Goal: Task Accomplishment & Management: Complete application form

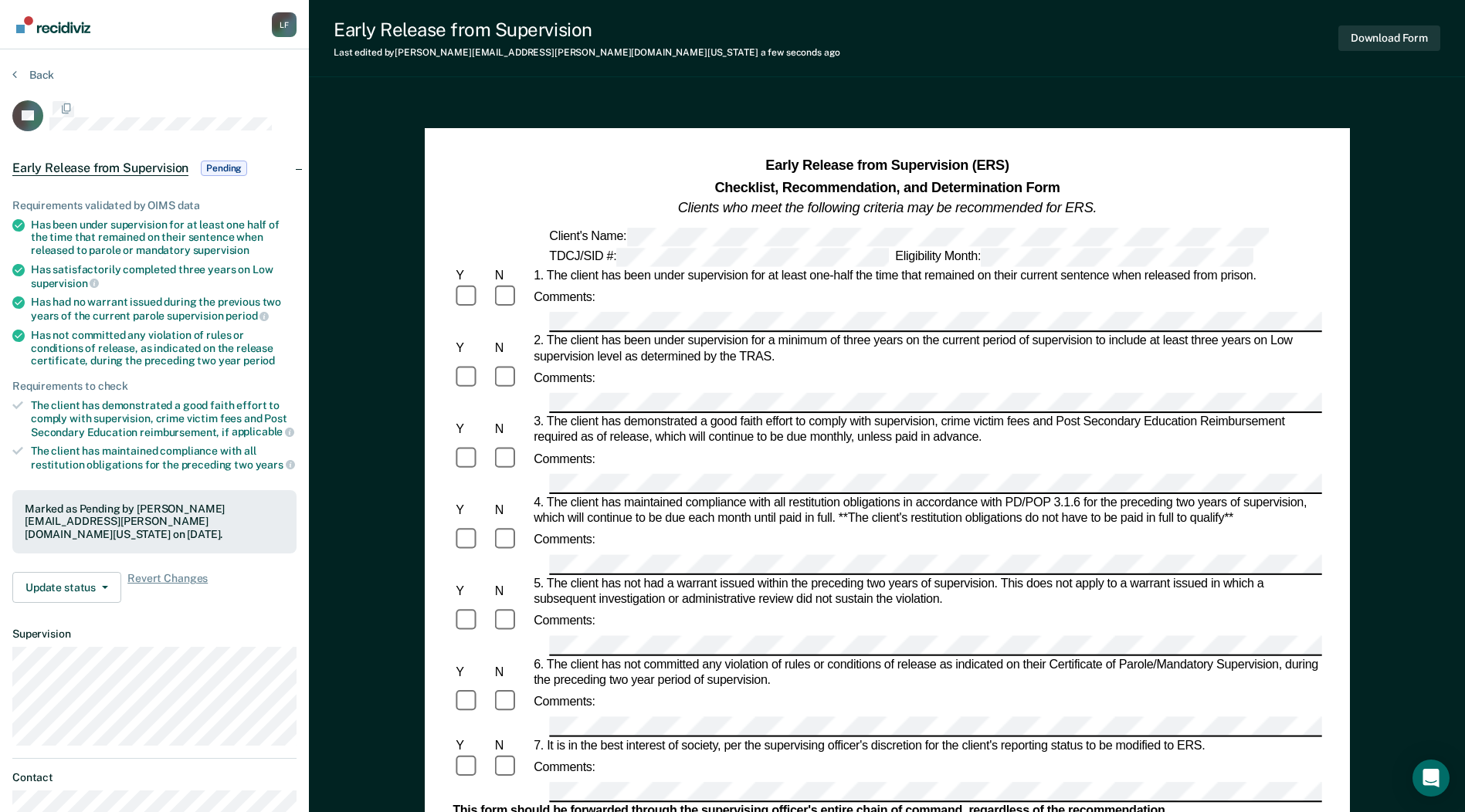
scroll to position [155, 0]
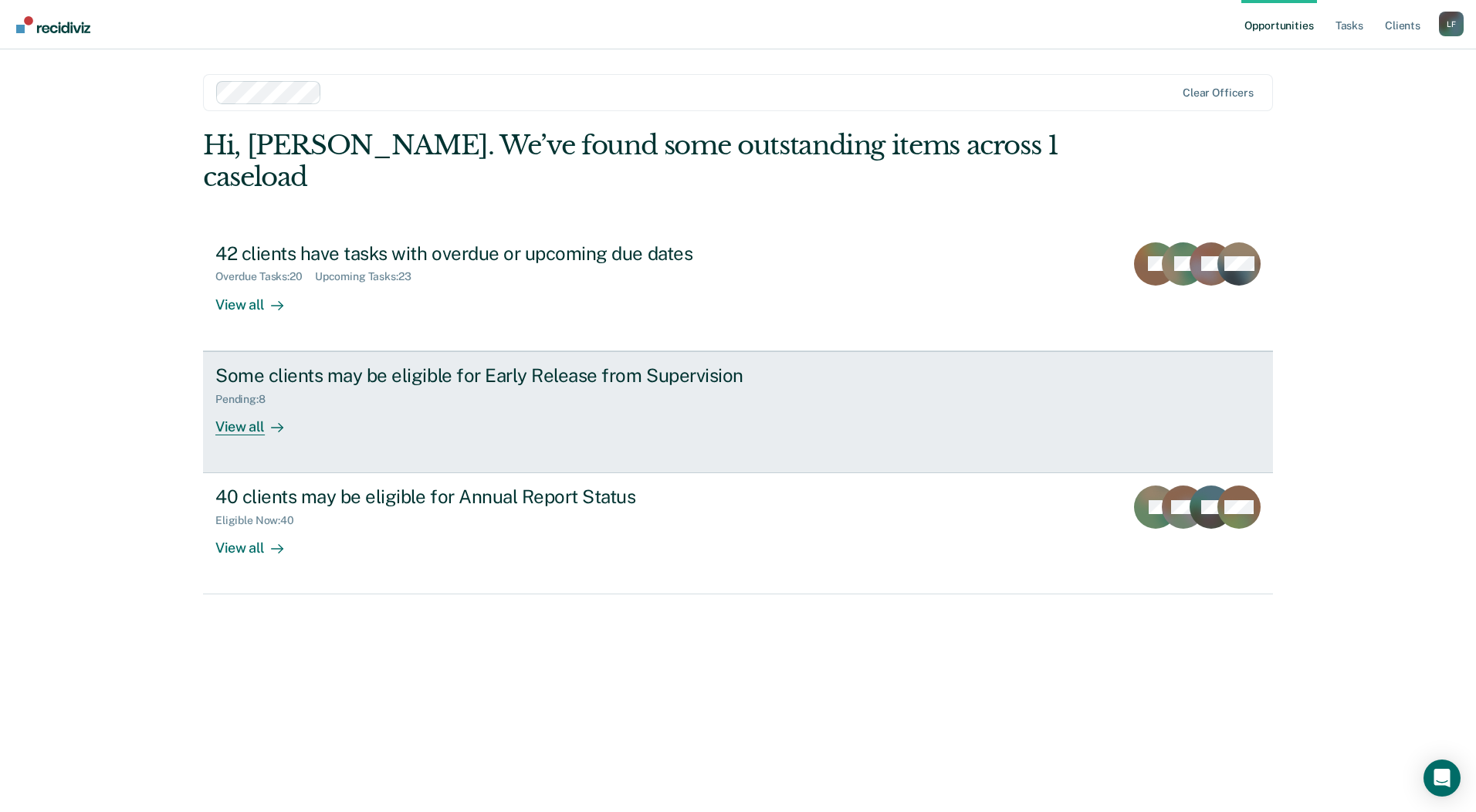
click at [276, 393] on div "Pending : 8" at bounding box center [247, 400] width 63 height 13
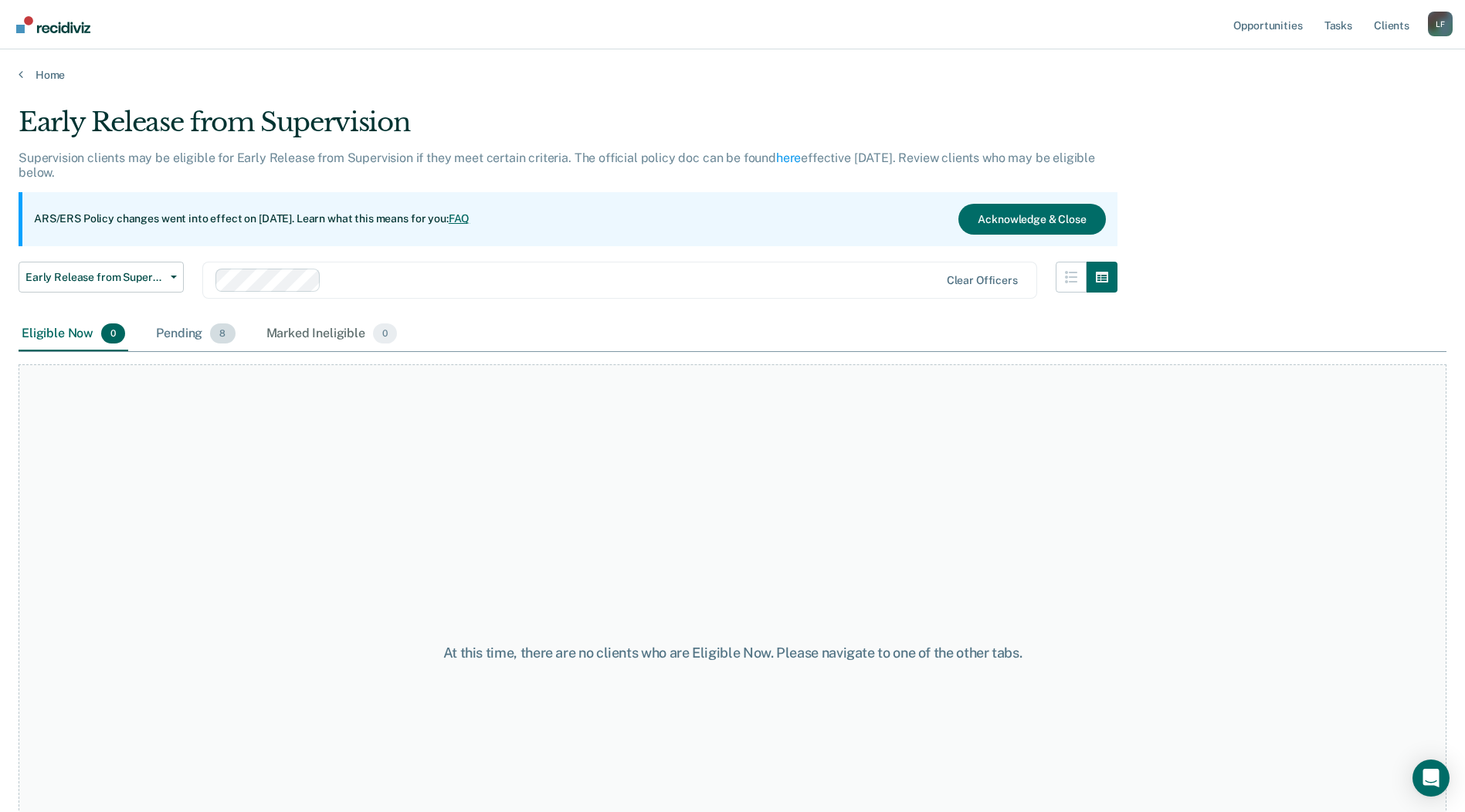
click at [182, 342] on div "Pending 8" at bounding box center [195, 334] width 85 height 34
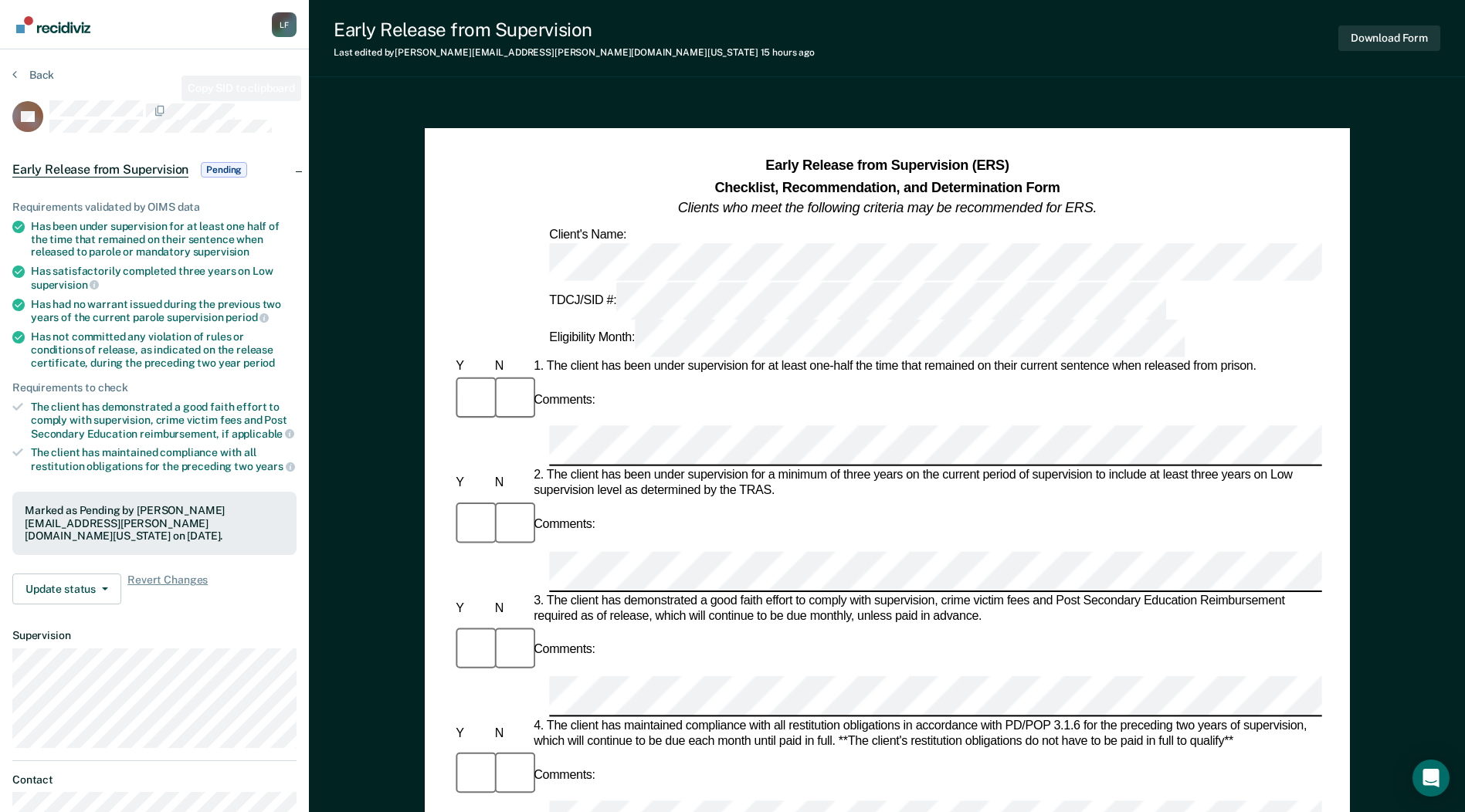
click at [176, 98] on div "Back" at bounding box center [154, 84] width 284 height 32
click at [1408, 36] on button "Download Form" at bounding box center [1389, 39] width 102 height 26
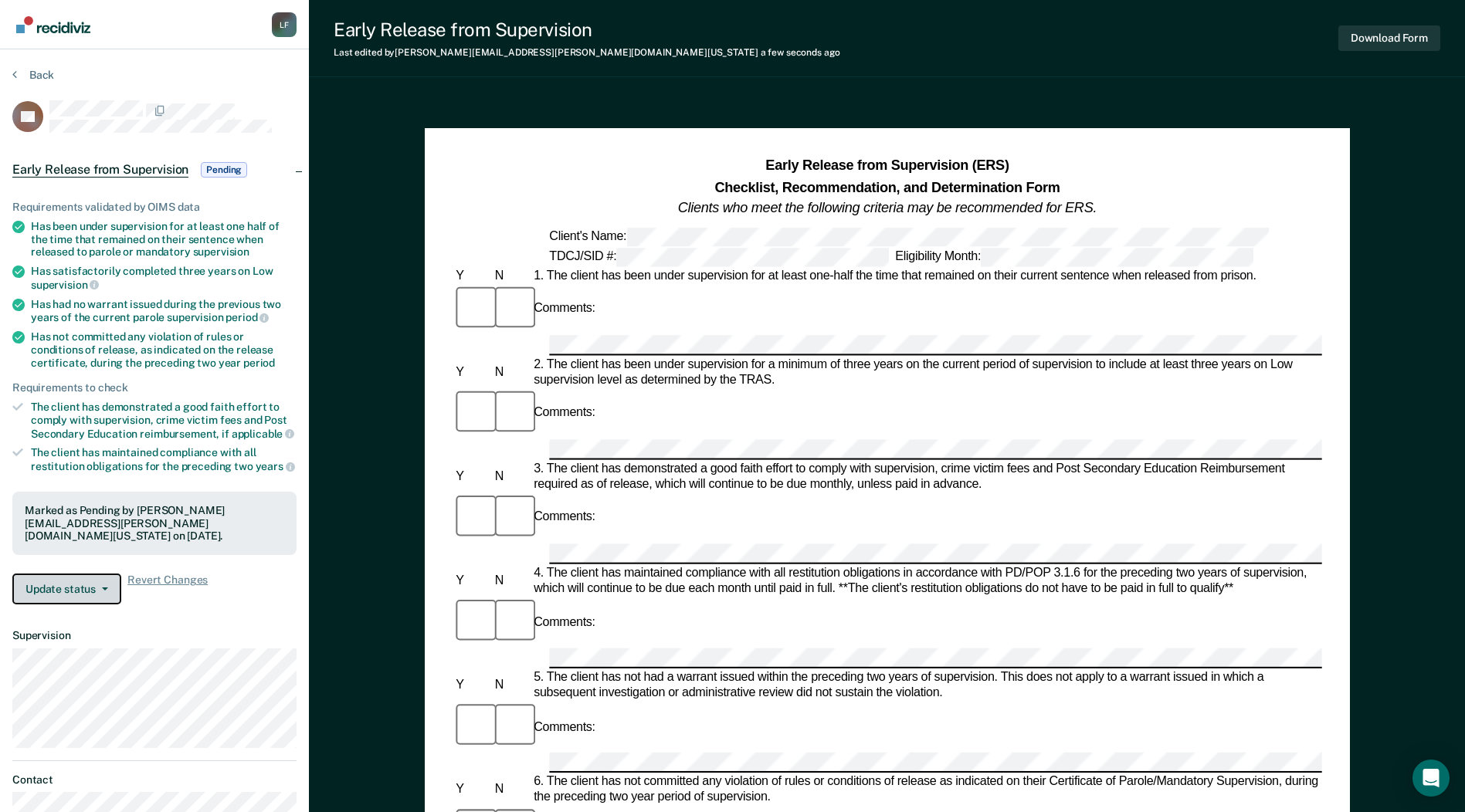
click at [97, 581] on button "Update status" at bounding box center [66, 589] width 109 height 31
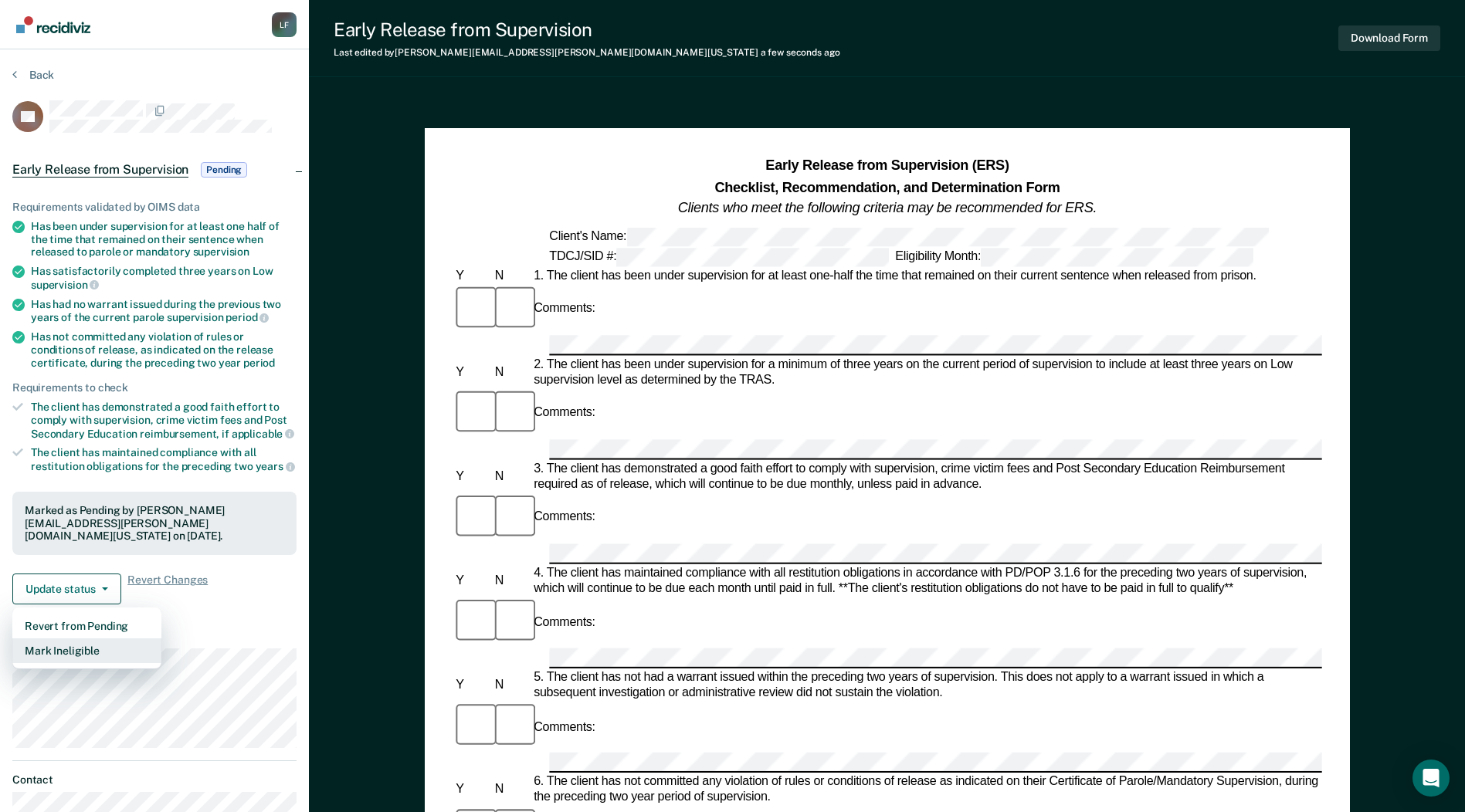
click at [123, 639] on button "Mark Ineligible" at bounding box center [86, 651] width 149 height 25
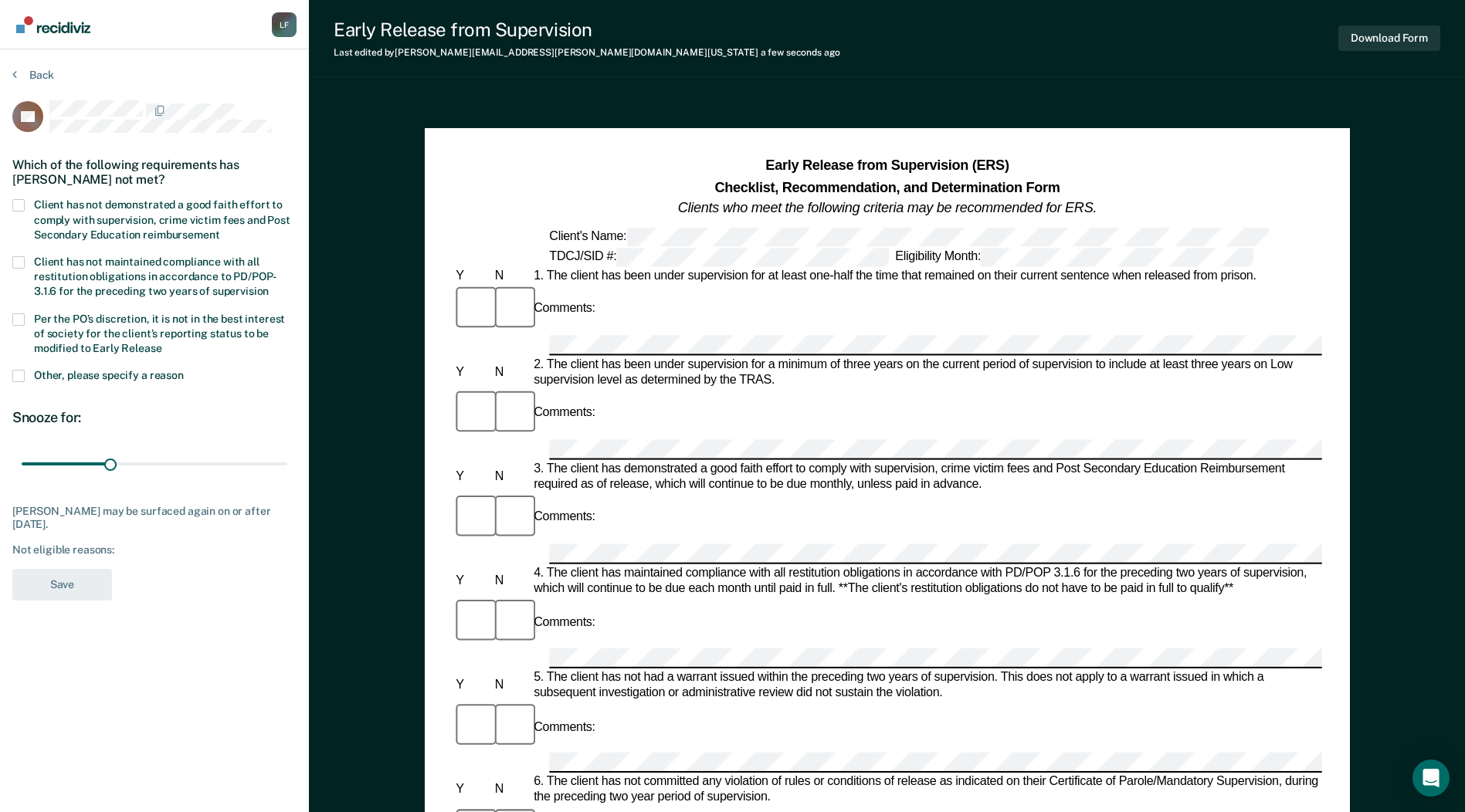
click at [18, 378] on span at bounding box center [18, 375] width 12 height 12
click at [184, 370] on input "Other, please specify a reason" at bounding box center [184, 370] width 0 height 0
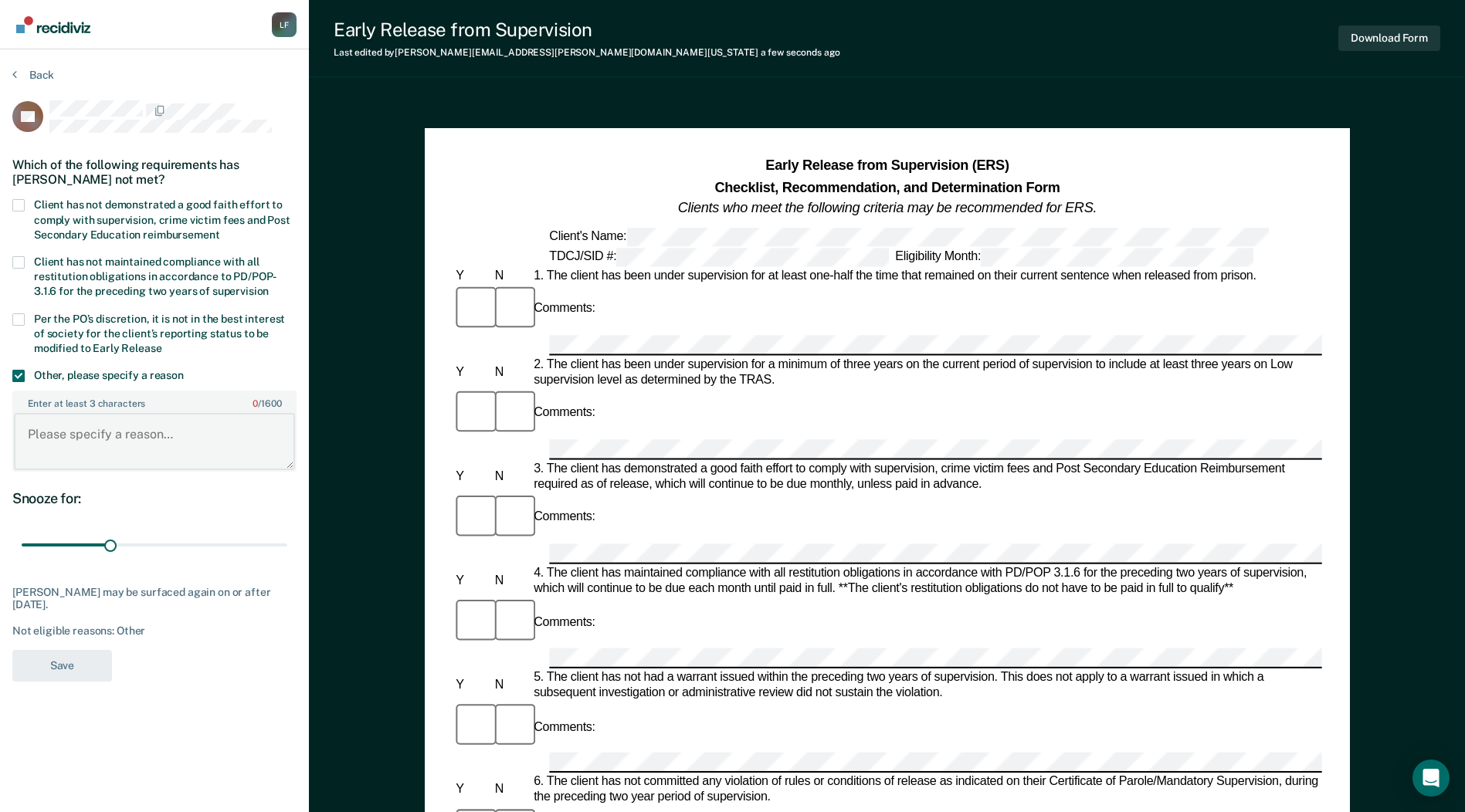
click at [124, 441] on textarea "Enter at least 3 characters 0 / 1600" at bounding box center [154, 441] width 281 height 57
type textarea "s"
click at [29, 321] on label "Per the PO’s discretion, it is not in the best interest of society for the clie…" at bounding box center [154, 336] width 284 height 45
click at [162, 342] on input "Per the PO’s discretion, it is not in the best interest of society for the clie…" at bounding box center [162, 342] width 0 height 0
click at [14, 370] on span at bounding box center [18, 375] width 12 height 12
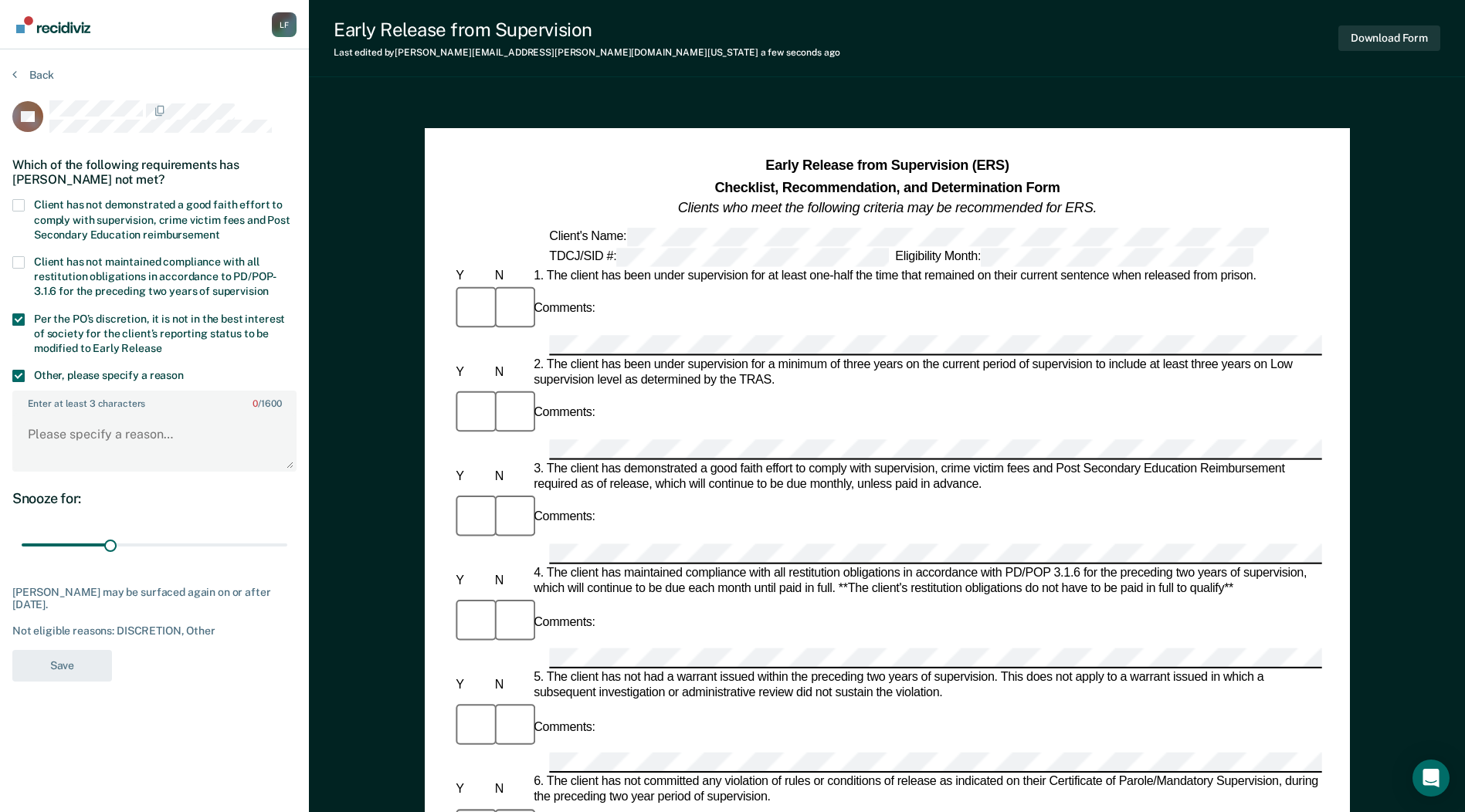
click at [184, 370] on input "Other, please specify a reason" at bounding box center [184, 370] width 0 height 0
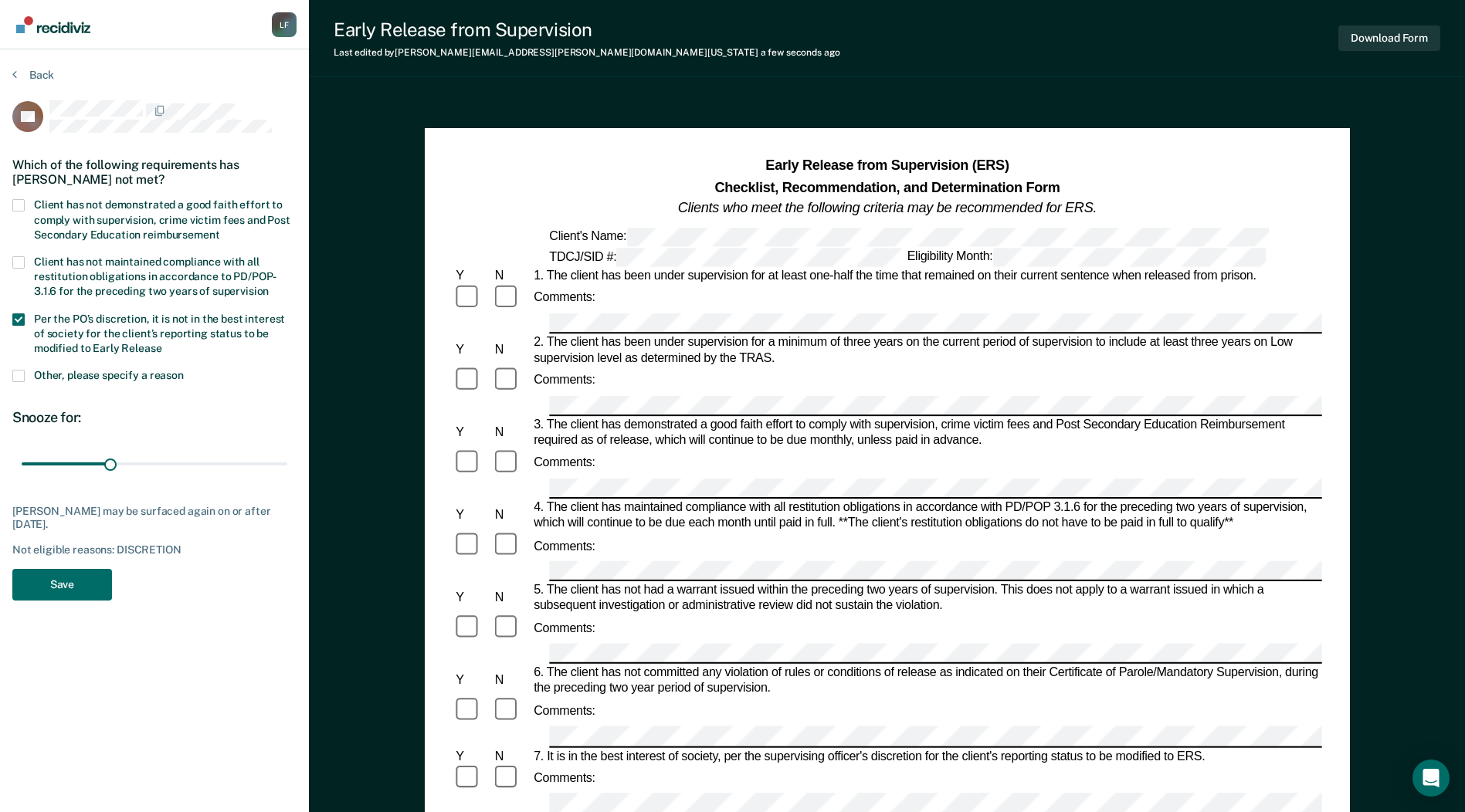
click at [22, 379] on span at bounding box center [18, 375] width 12 height 12
click at [184, 370] on input "Other, please specify a reason" at bounding box center [184, 370] width 0 height 0
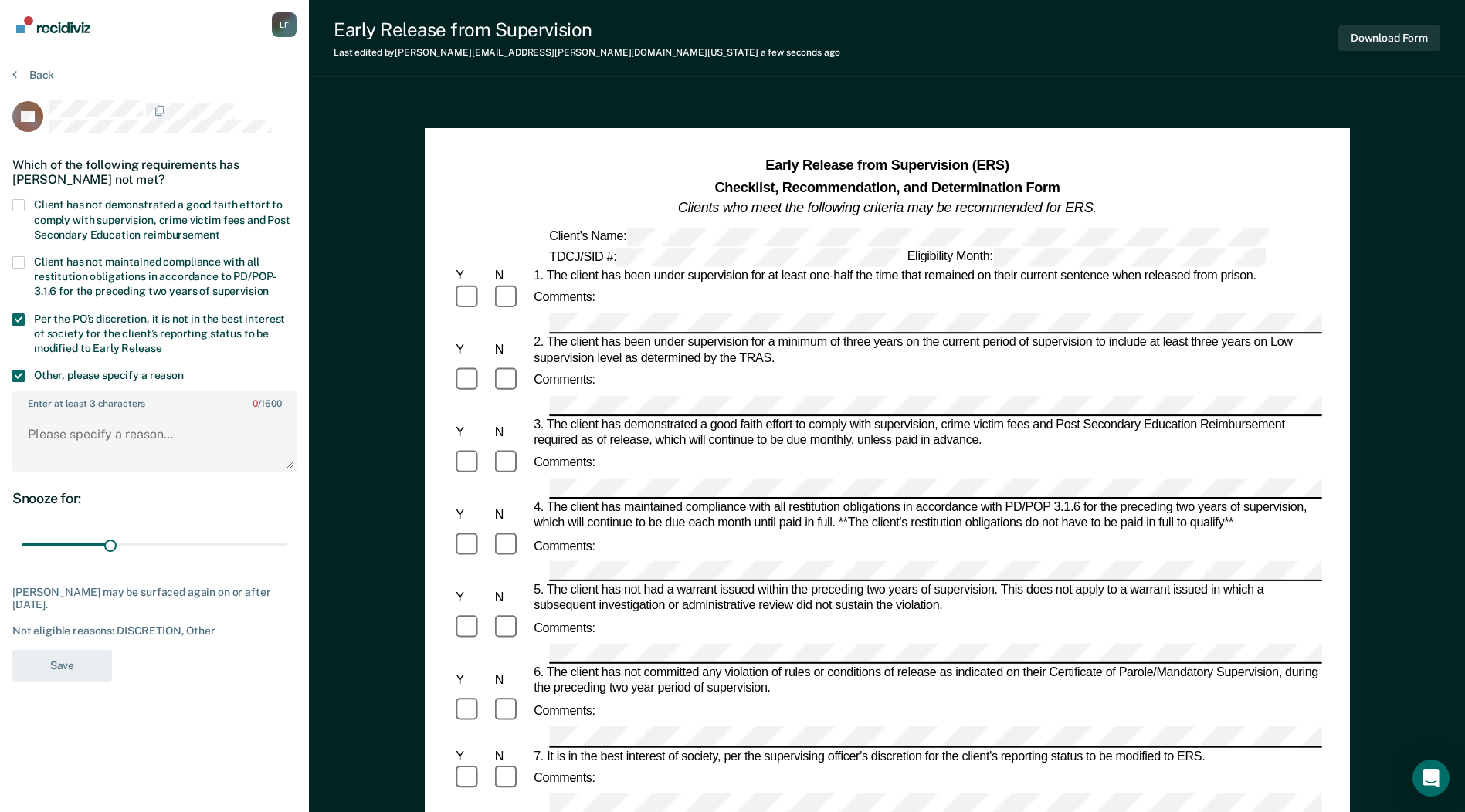
click at [21, 327] on label "Per the PO’s discretion, it is not in the best interest of society for the clie…" at bounding box center [154, 336] width 284 height 45
click at [162, 342] on input "Per the PO’s discretion, it is not in the best interest of society for the clie…" at bounding box center [162, 342] width 0 height 0
click at [53, 429] on textarea "Enter at least 3 characters 0 / 1600" at bounding box center [154, 441] width 281 height 57
type textarea "d"
type textarea "special condition denial"
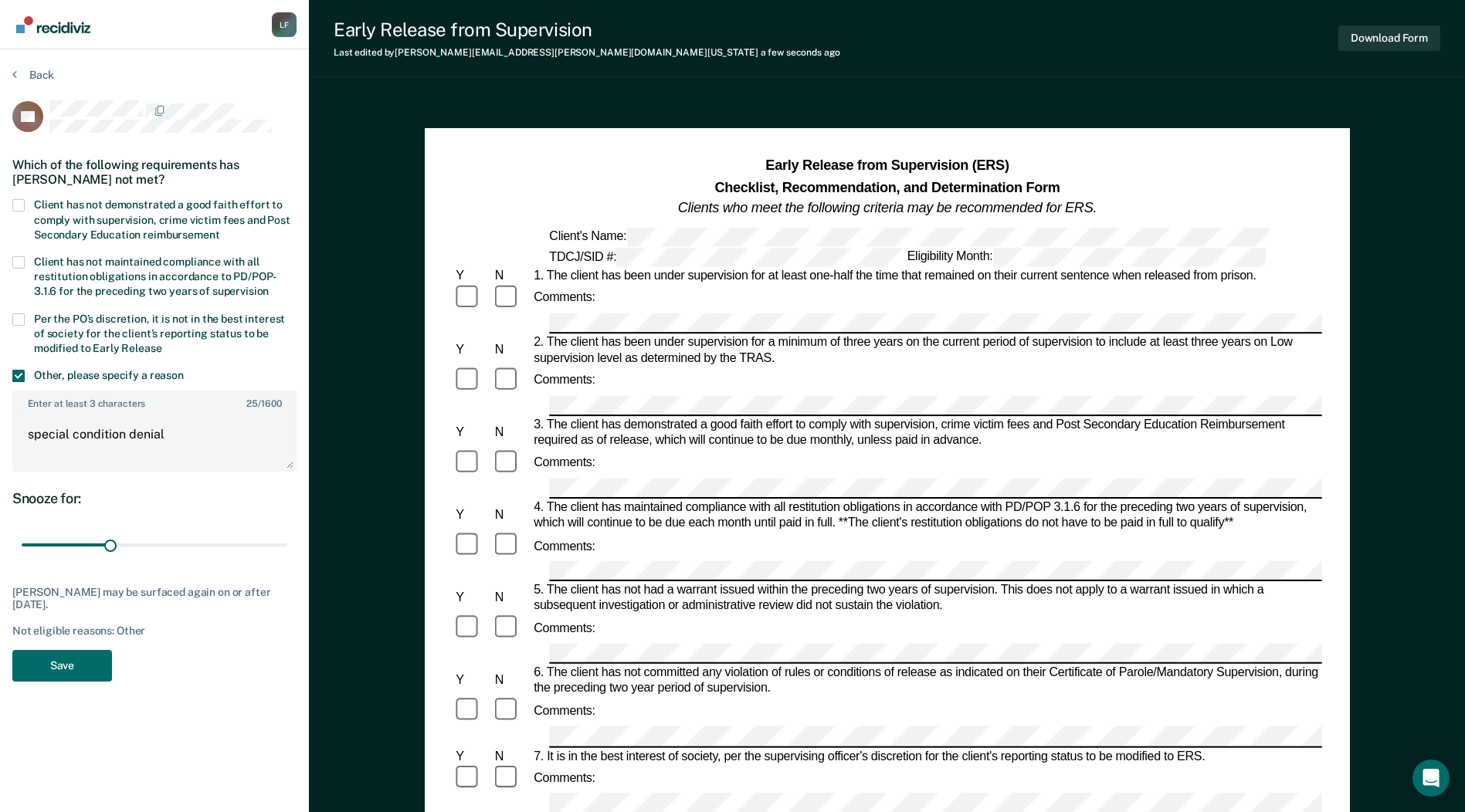
click at [190, 615] on div "Kyle Rodriguez may be surfaced again on or after October 24, 2025. Not eligible…" at bounding box center [154, 611] width 284 height 52
click at [15, 375] on span at bounding box center [18, 375] width 12 height 12
click at [184, 370] on input "Other, please specify a reason" at bounding box center [184, 370] width 0 height 0
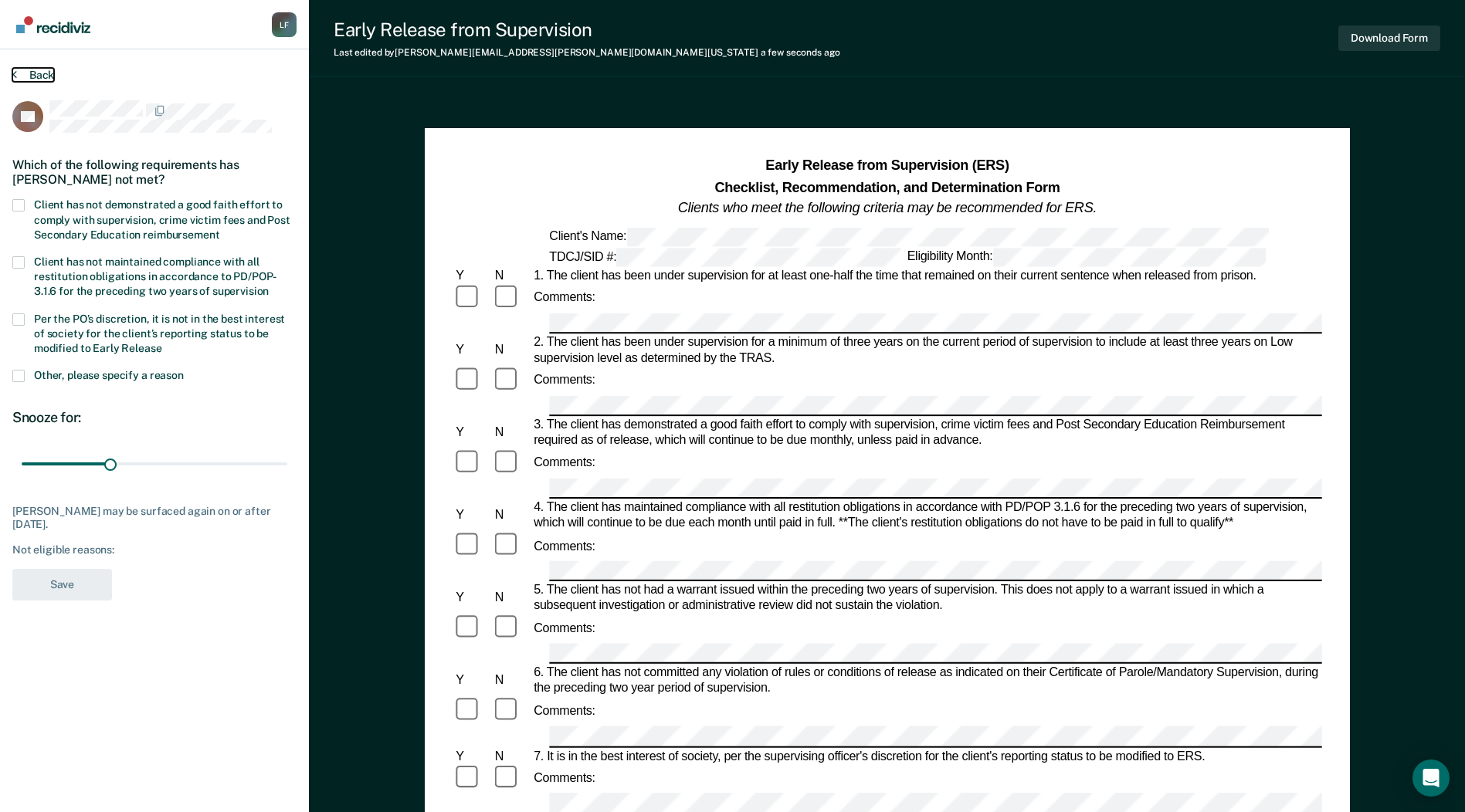
click at [39, 70] on button "Back" at bounding box center [33, 74] width 42 height 14
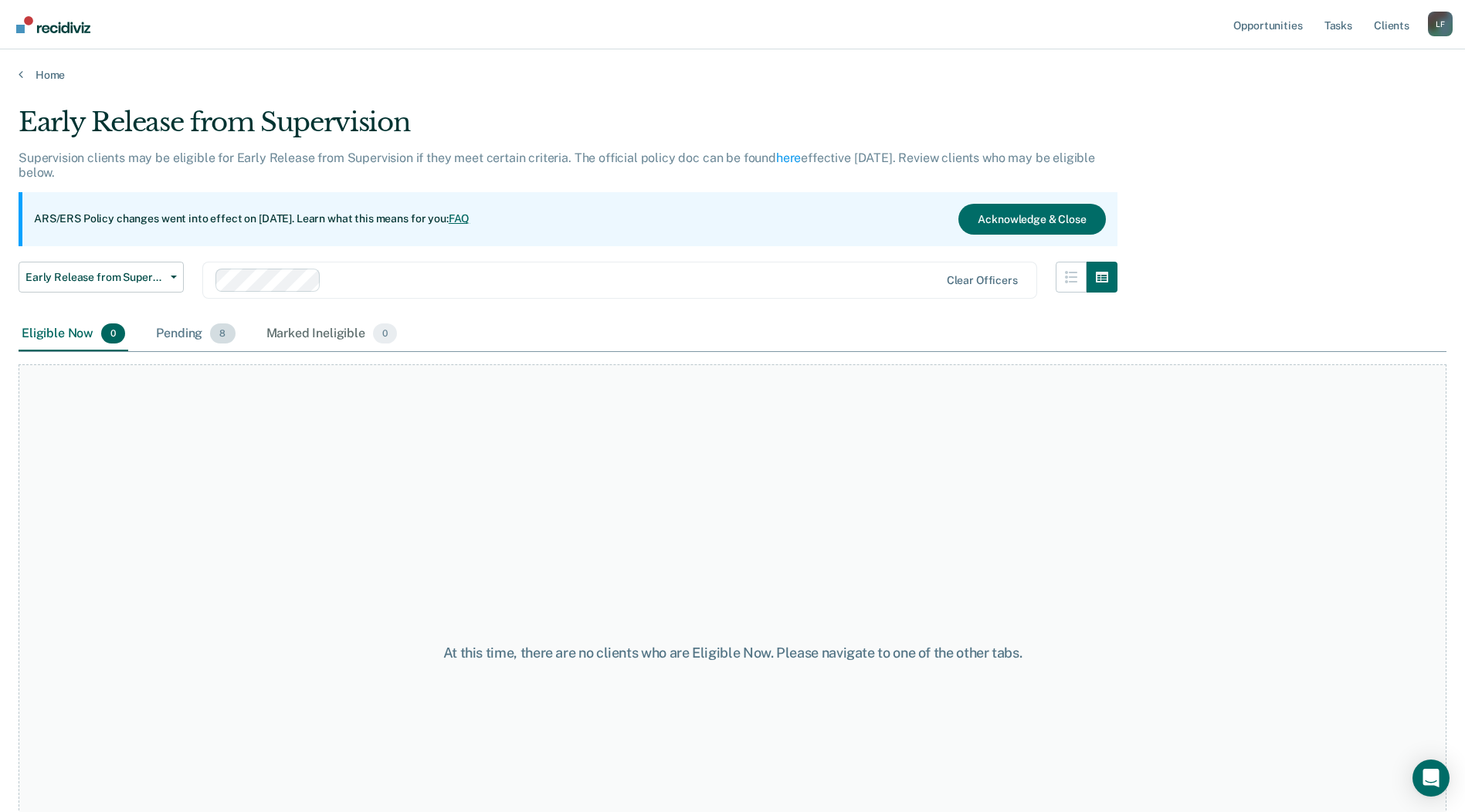
click at [189, 339] on div "Pending 8" at bounding box center [195, 334] width 85 height 34
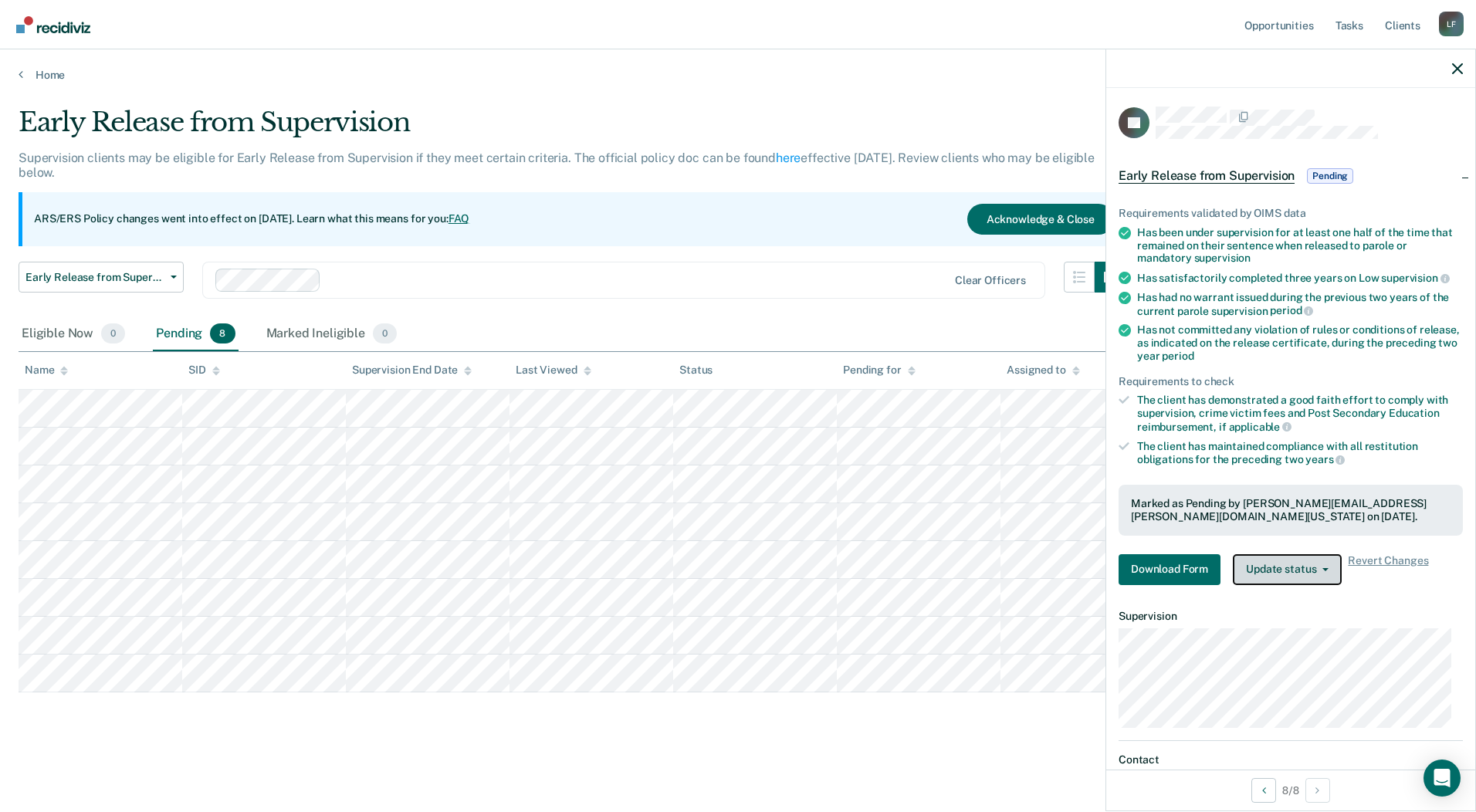
click at [1308, 571] on button "Update status" at bounding box center [1287, 570] width 109 height 31
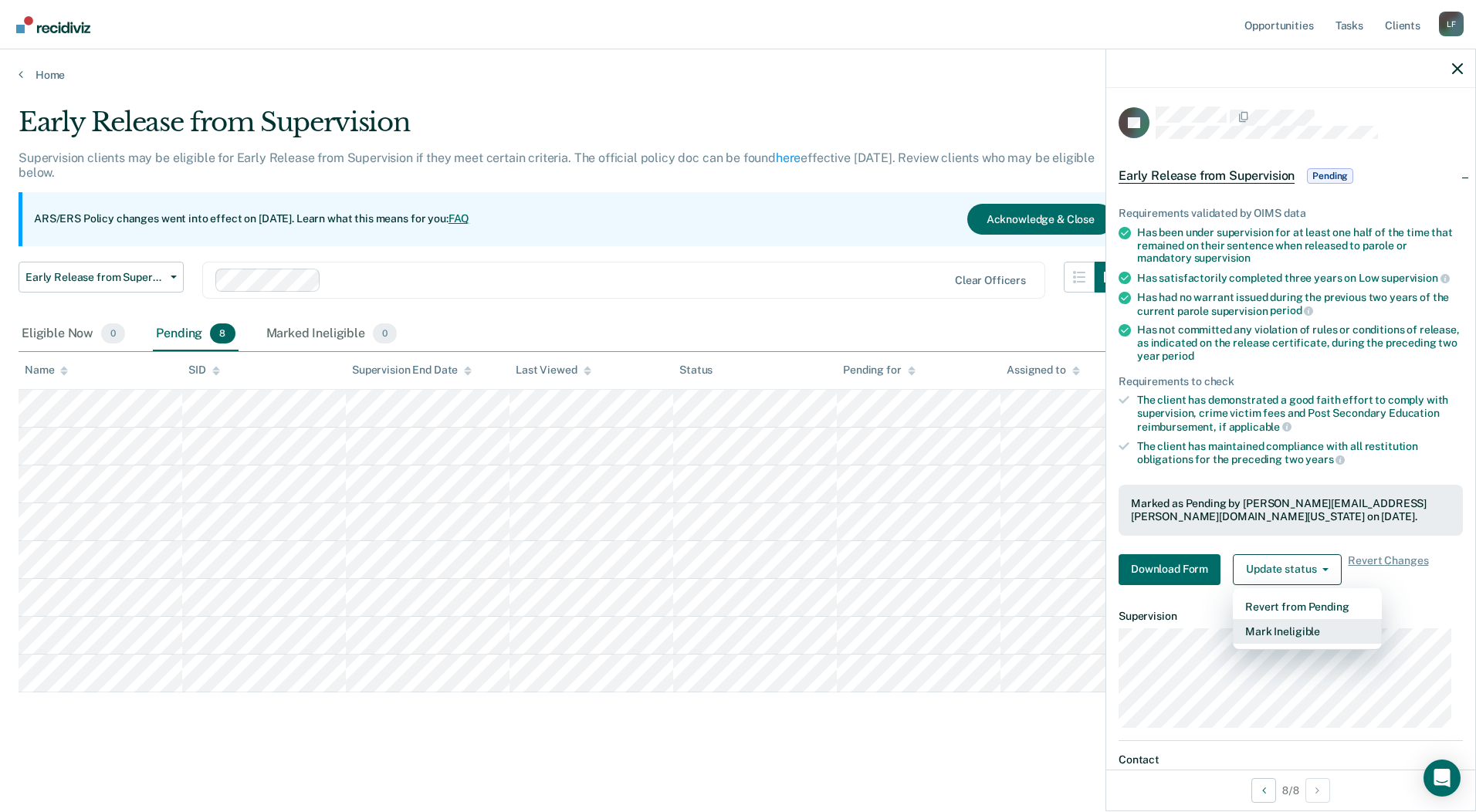
click at [1312, 621] on button "Mark Ineligible" at bounding box center [1307, 632] width 149 height 25
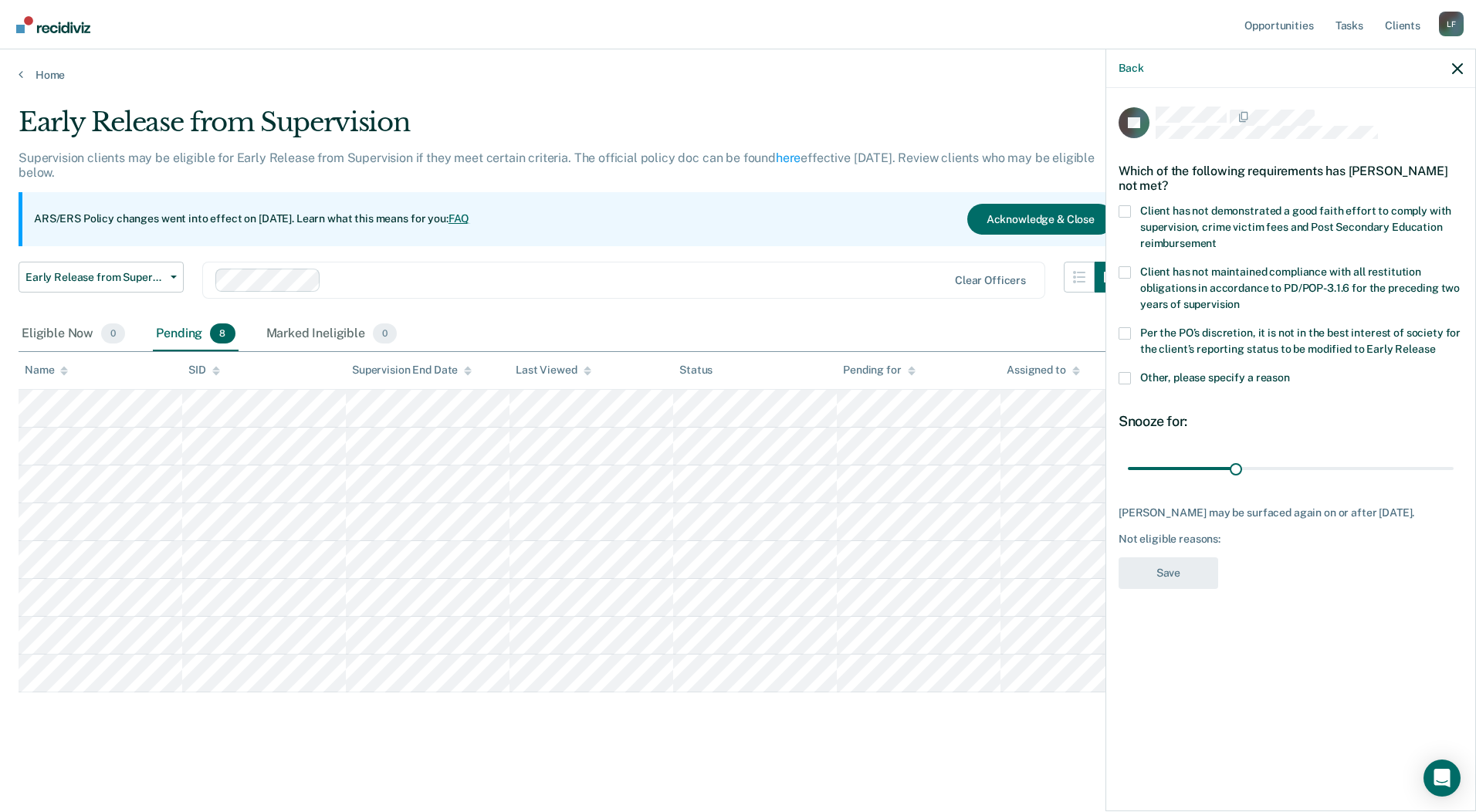
click at [1122, 214] on span at bounding box center [1125, 211] width 12 height 12
click at [1217, 238] on input "Client has not demonstrated a good faith effort to comply with supervision, cri…" at bounding box center [1217, 238] width 0 height 0
drag, startPoint x: 1145, startPoint y: 206, endPoint x: 1218, endPoint y: 231, distance: 77.2
click at [1218, 231] on label "Client has not demonstrated a good faith effort to comply with supervision, cri…" at bounding box center [1291, 230] width 344 height 48
click at [1217, 238] on input "Client has not demonstrated a good faith effort to comply with supervision, cri…" at bounding box center [1217, 238] width 0 height 0
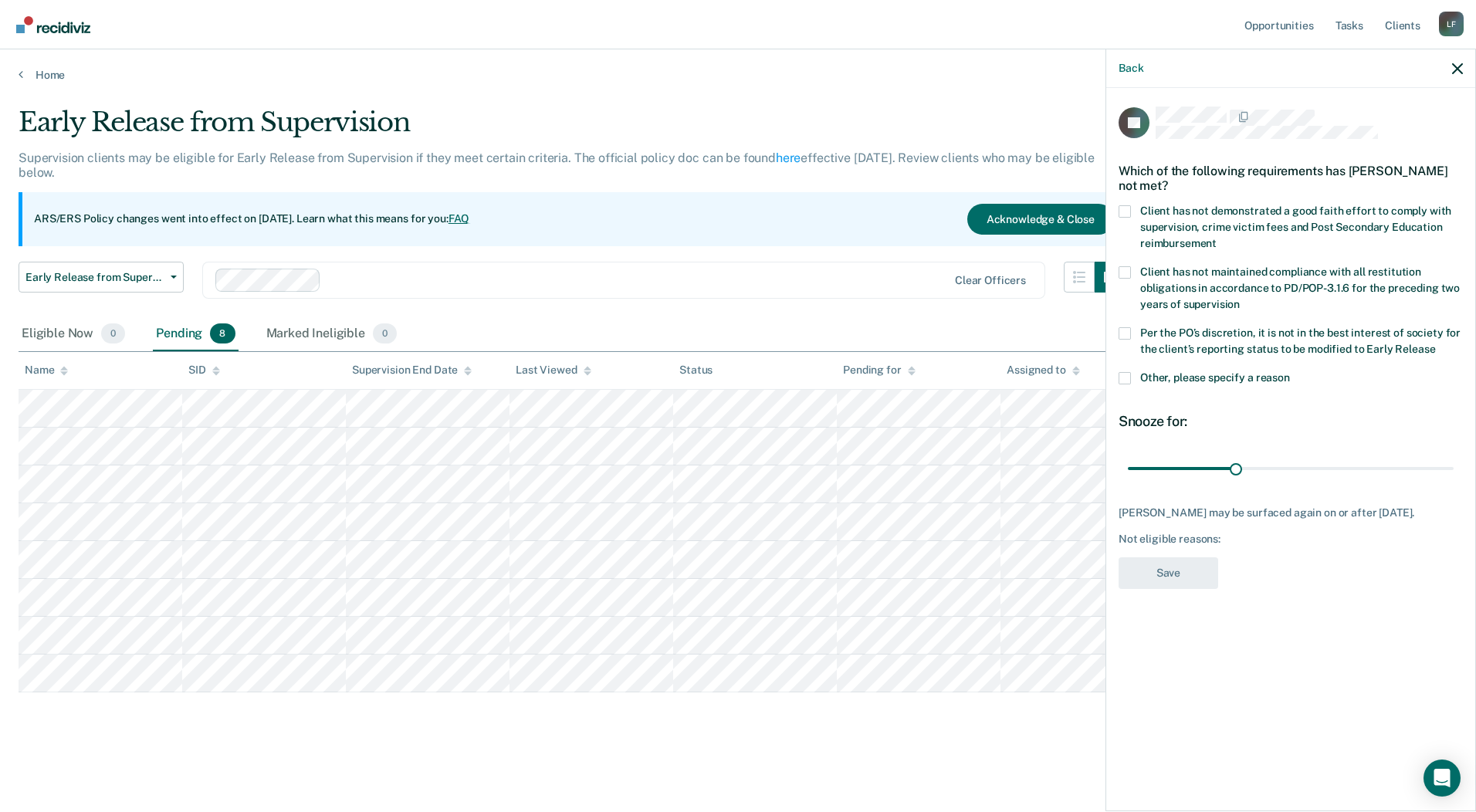
click at [1123, 210] on span at bounding box center [1125, 211] width 12 height 12
click at [1217, 238] on input "Client has not demonstrated a good faith effort to comply with supervision, cri…" at bounding box center [1217, 238] width 0 height 0
click at [1130, 212] on span at bounding box center [1125, 211] width 12 height 12
click at [1217, 238] on input "Client has not demonstrated a good faith effort to comply with supervision, cri…" at bounding box center [1217, 238] width 0 height 0
click at [645, 149] on div "Early Release from Supervision" at bounding box center [572, 128] width 1107 height 44
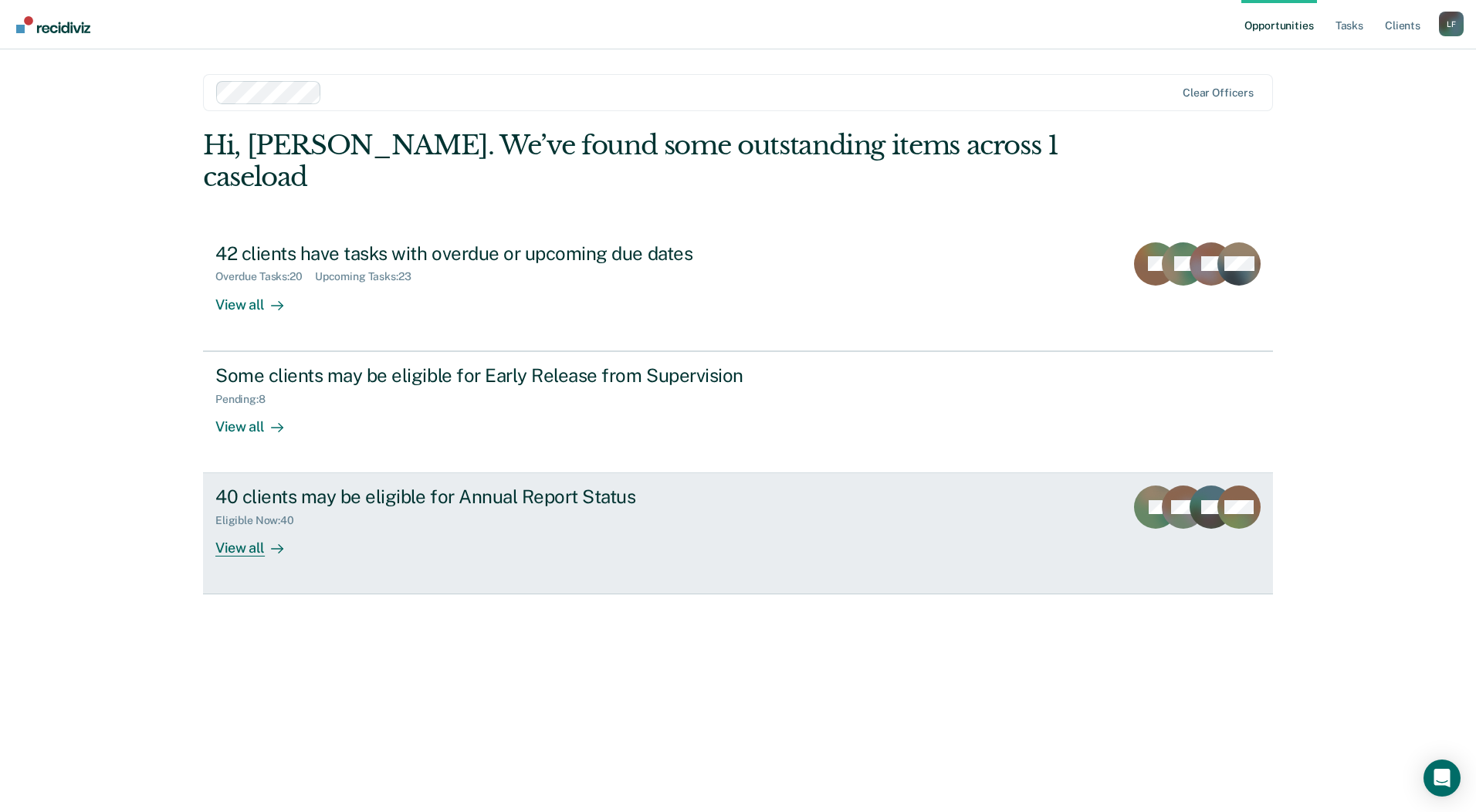
click at [512, 486] on div "40 clients may be eligible for Annual Report Status" at bounding box center [486, 497] width 542 height 23
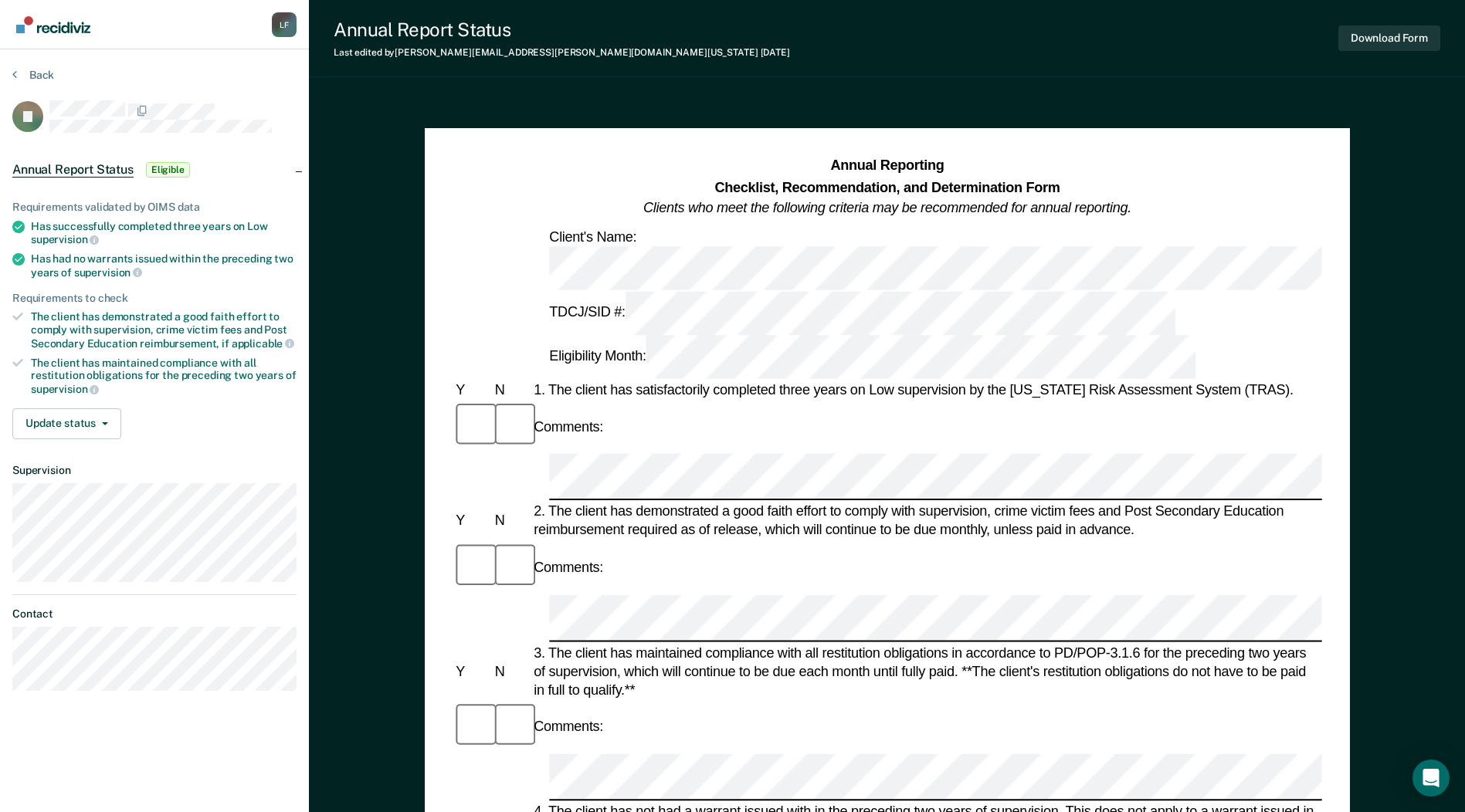
click at [532, 454] on div at bounding box center [887, 477] width 869 height 47
click at [1387, 43] on button "Download Form" at bounding box center [1389, 39] width 102 height 26
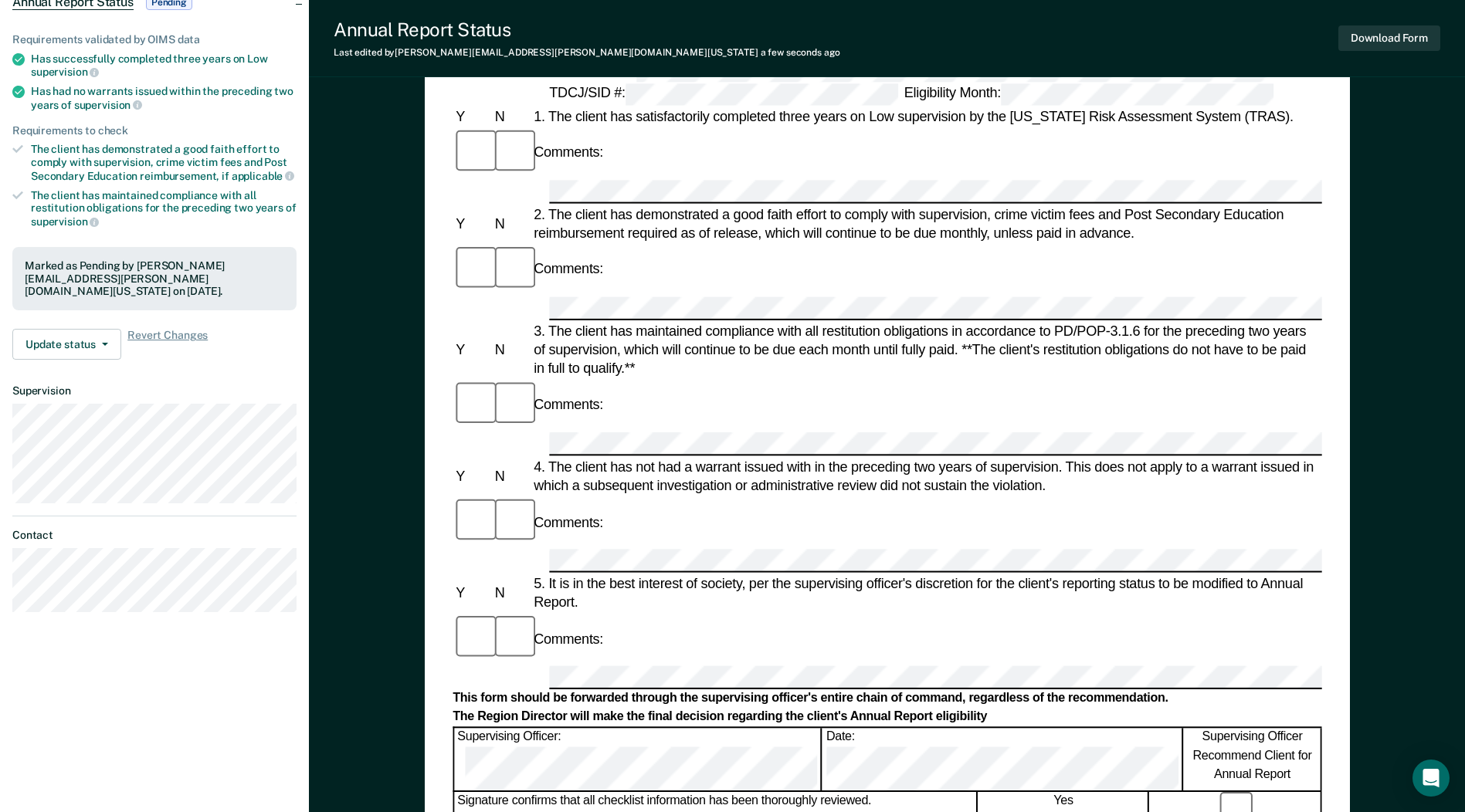
scroll to position [231, 0]
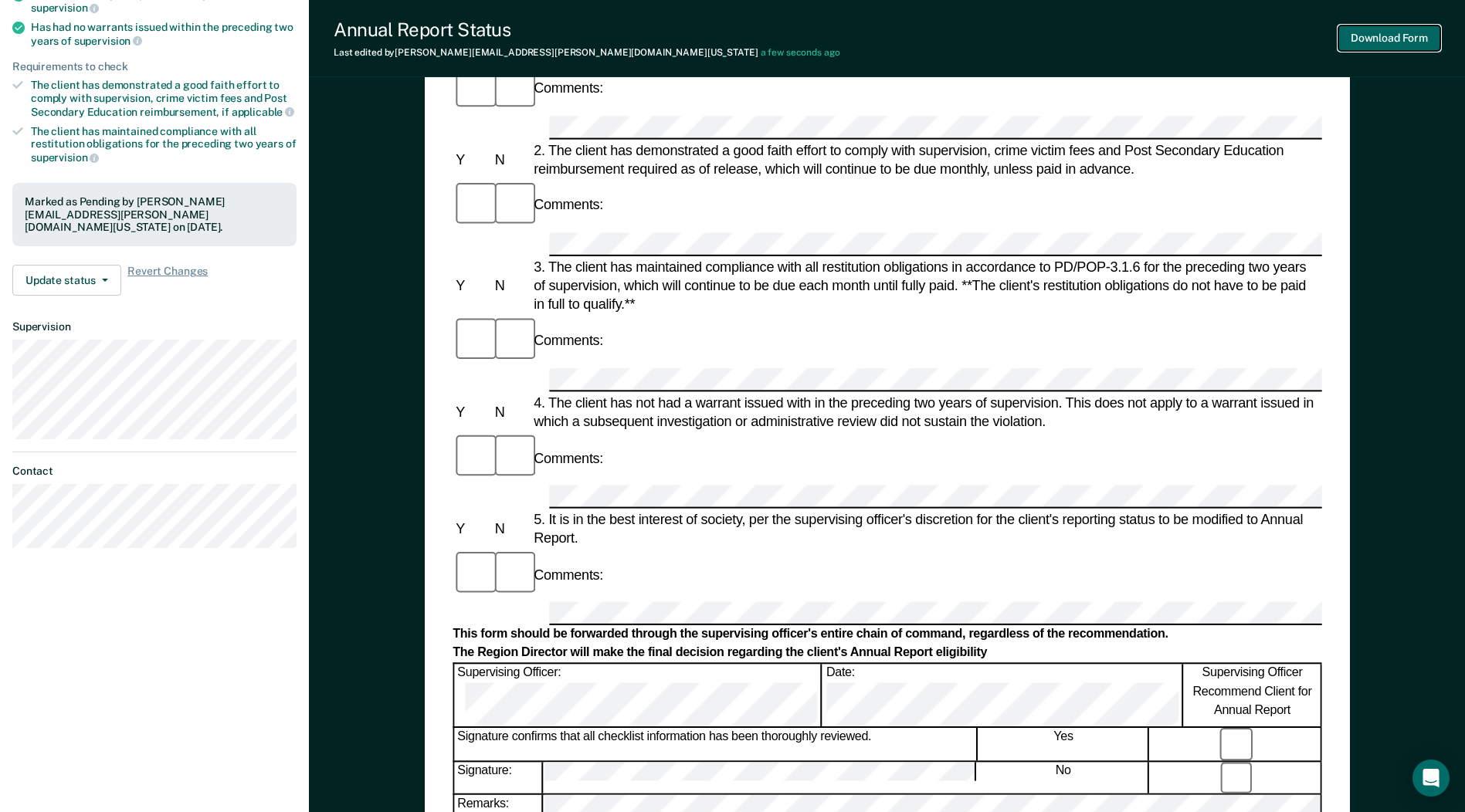
click at [1390, 41] on button "Download Form" at bounding box center [1389, 39] width 102 height 26
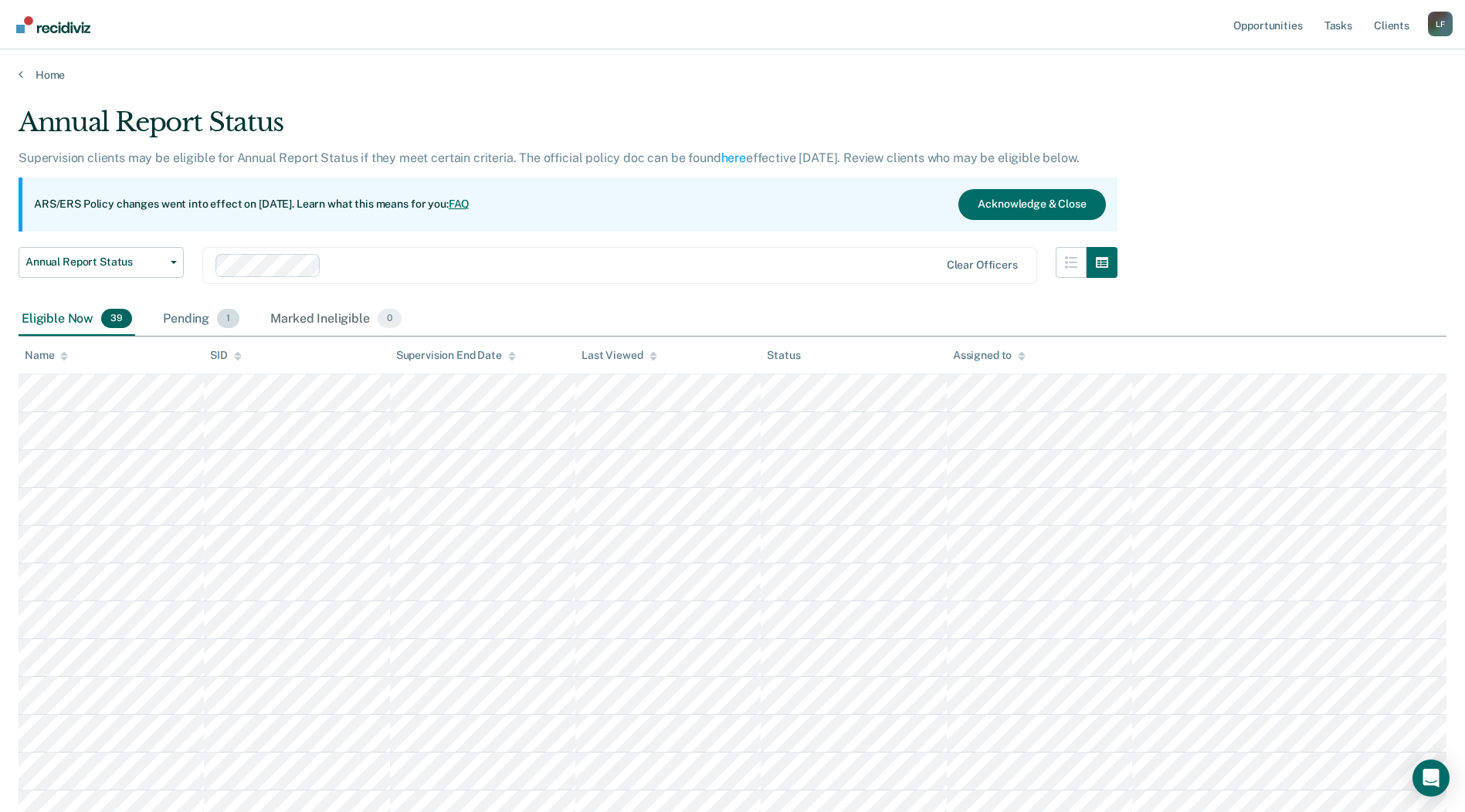
click at [193, 316] on div "Pending 1" at bounding box center [201, 320] width 83 height 34
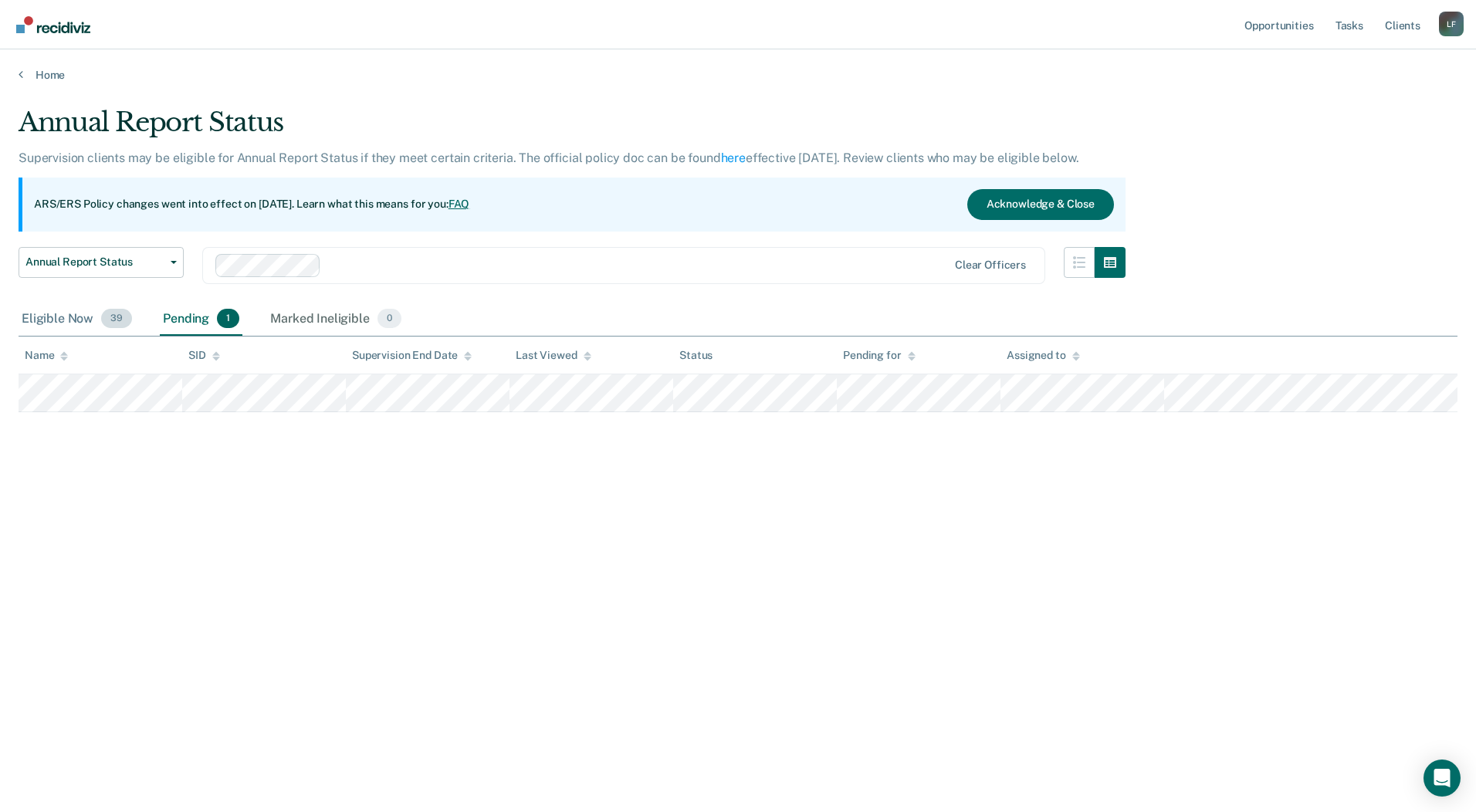
click at [88, 318] on div "Eligible Now 39" at bounding box center [77, 320] width 117 height 34
